Goal: Book appointment/travel/reservation

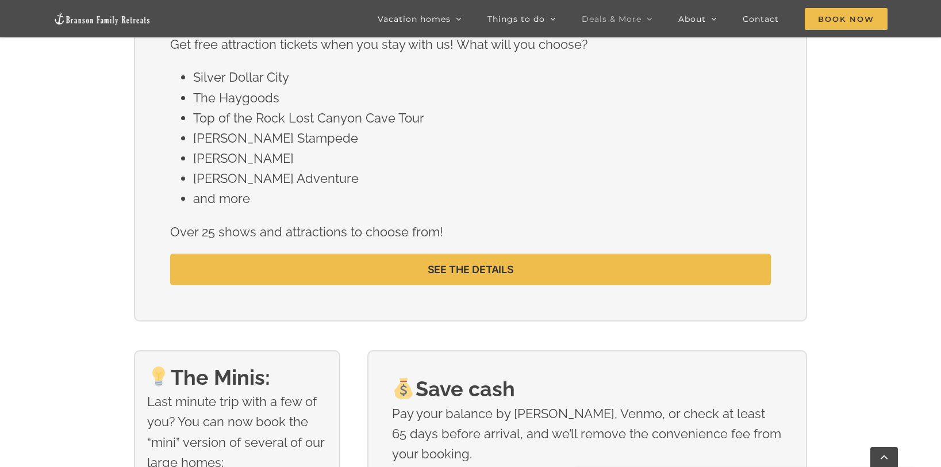
scroll to position [1607, 0]
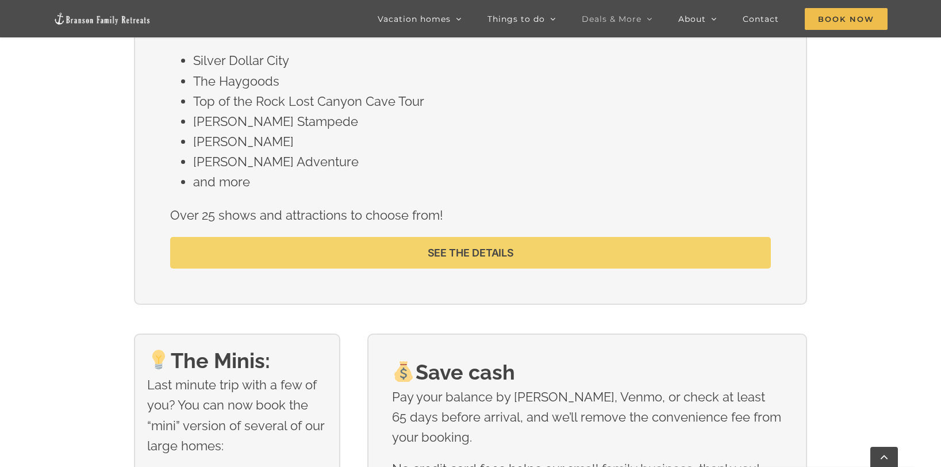
click at [498, 259] on span "SEE THE DETAILS" at bounding box center [471, 253] width 86 height 12
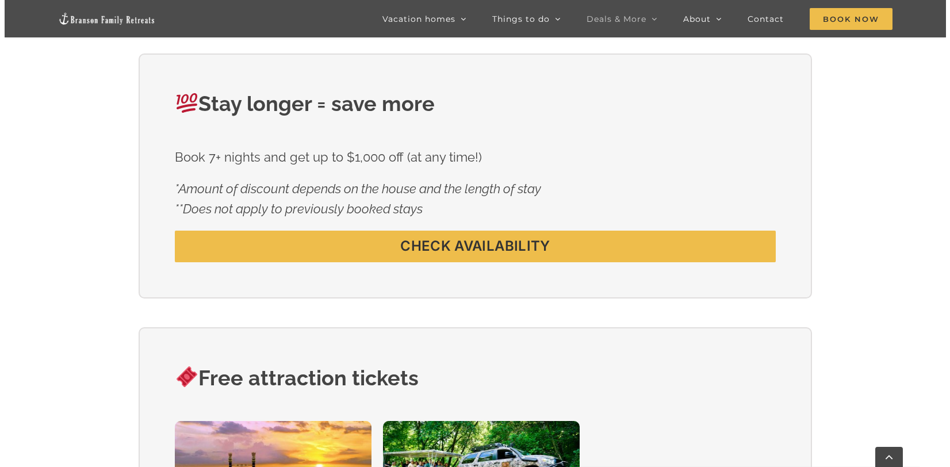
scroll to position [916, 0]
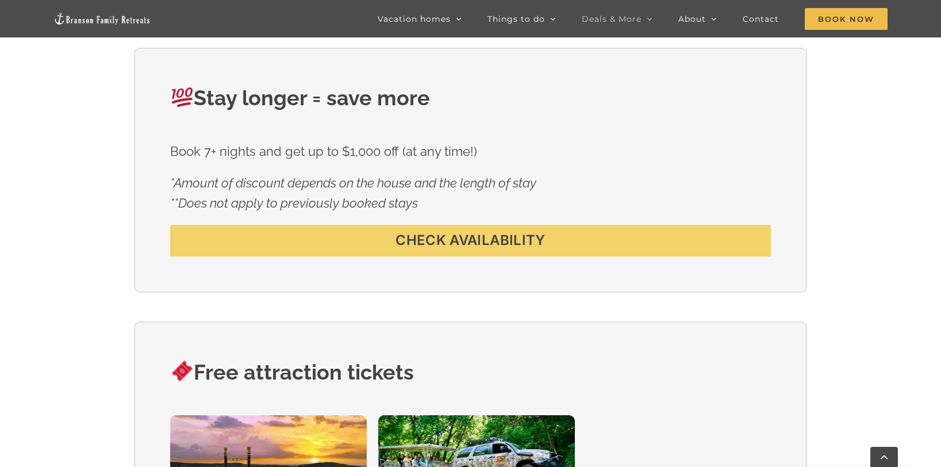
click at [459, 249] on span "CHECK AVAILABILITY" at bounding box center [470, 240] width 149 height 17
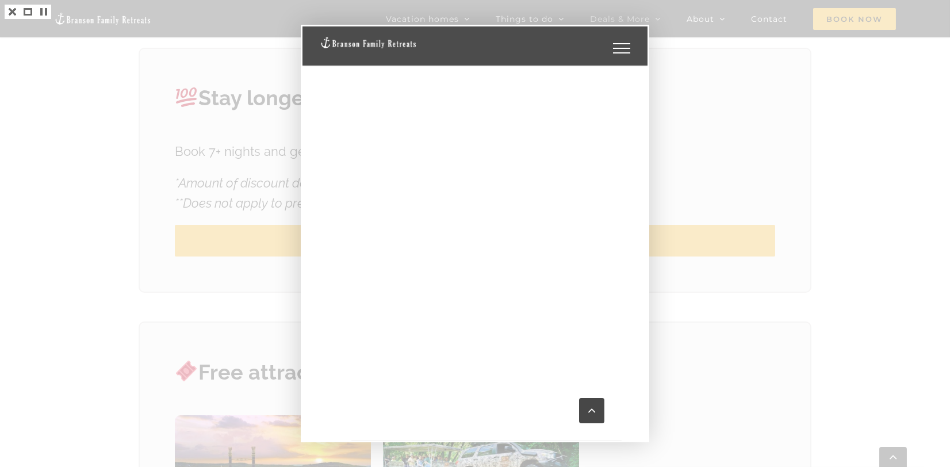
scroll to position [897, 0]
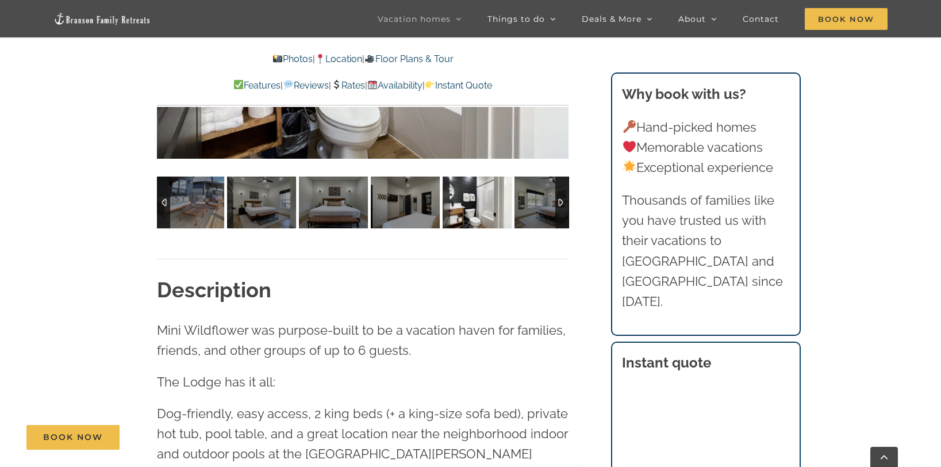
scroll to position [727, 0]
